Goal: Task Accomplishment & Management: Use online tool/utility

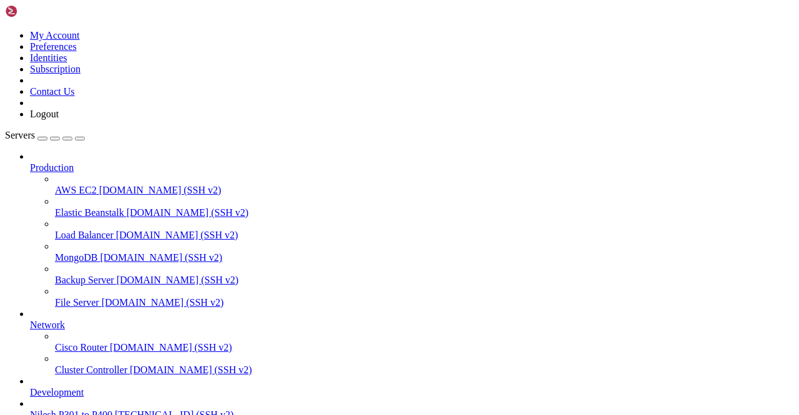
scroll to position [2779, 0]
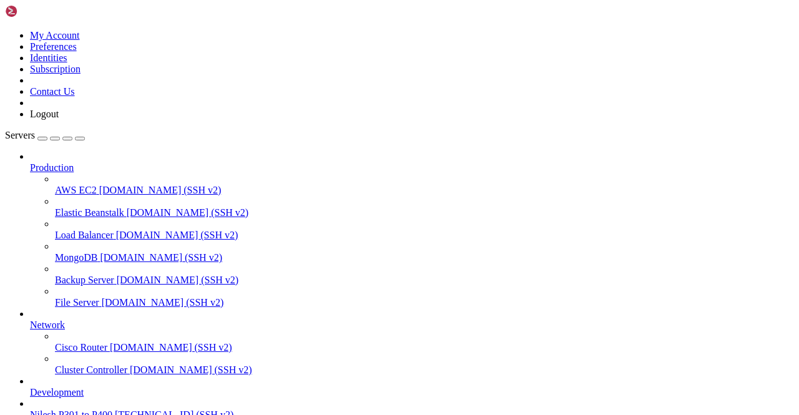
click at [85, 410] on span "Nilesh P301 to P400" at bounding box center [71, 415] width 82 height 11
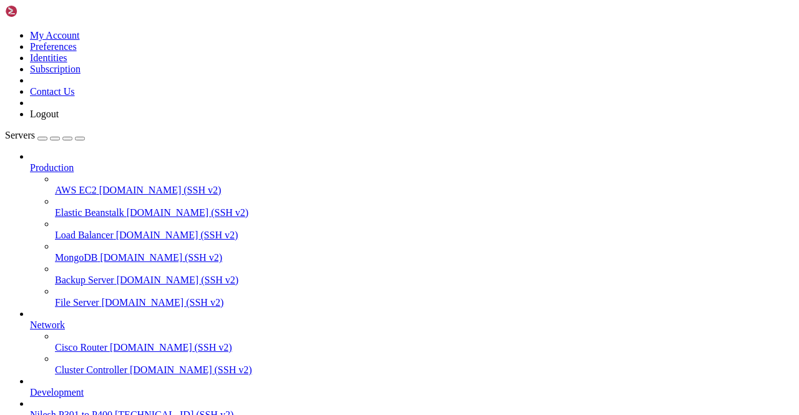
scroll to position [1230, 0]
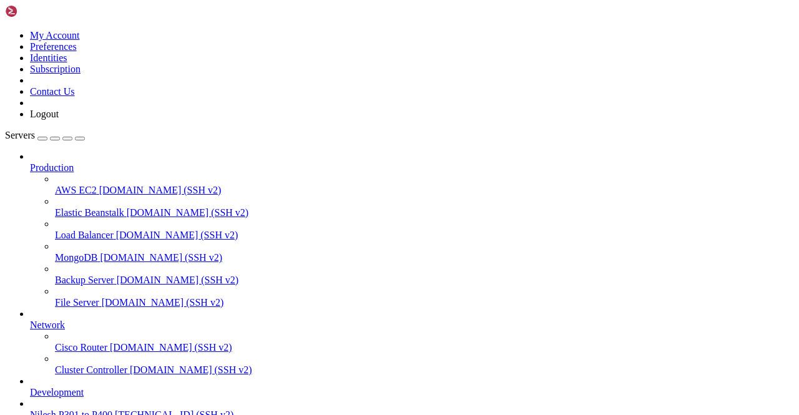
drag, startPoint x: 150, startPoint y: 1065, endPoint x: 84, endPoint y: 973, distance: 113.2
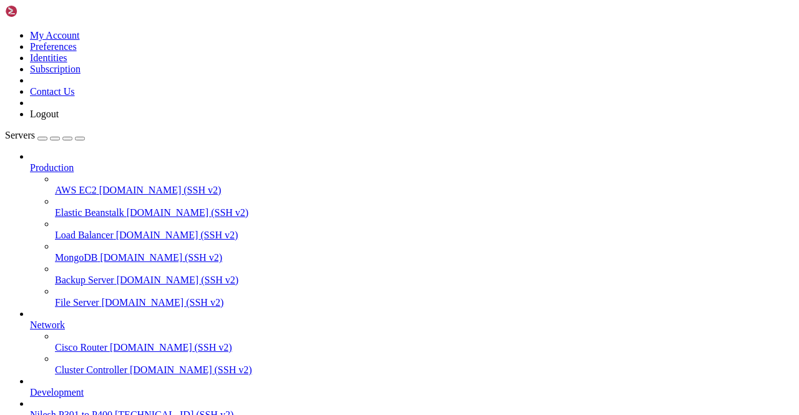
scroll to position [3534, 0]
type input "Telegram 526"
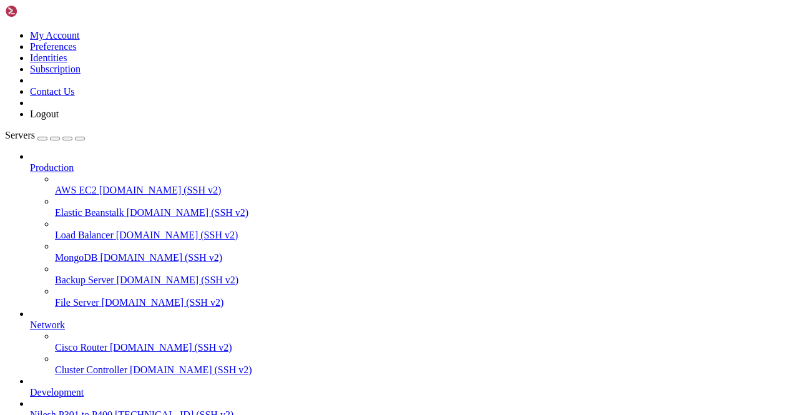
scroll to position [8330, 0]
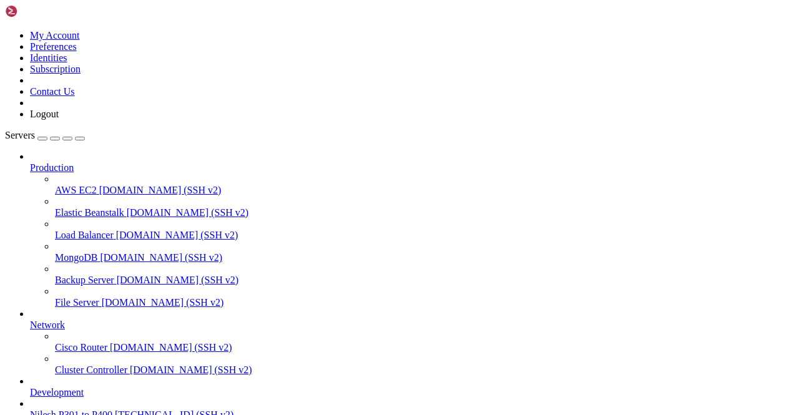
click at [80, 410] on span "Nilesh P301 to P400" at bounding box center [71, 415] width 82 height 11
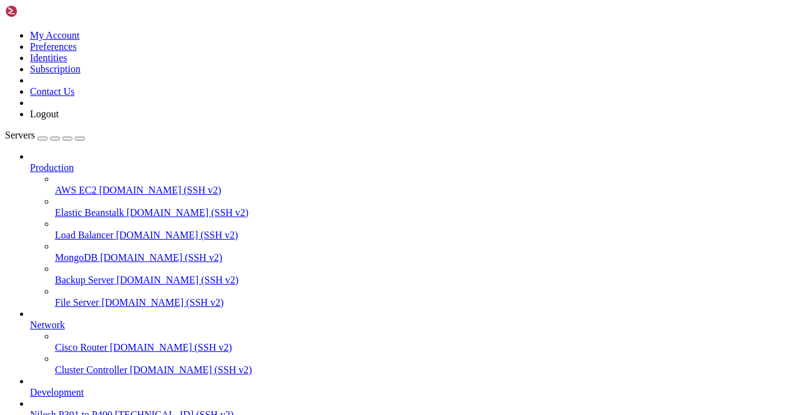
scroll to position [0, 0]
